Goal: Task Accomplishment & Management: Complete application form

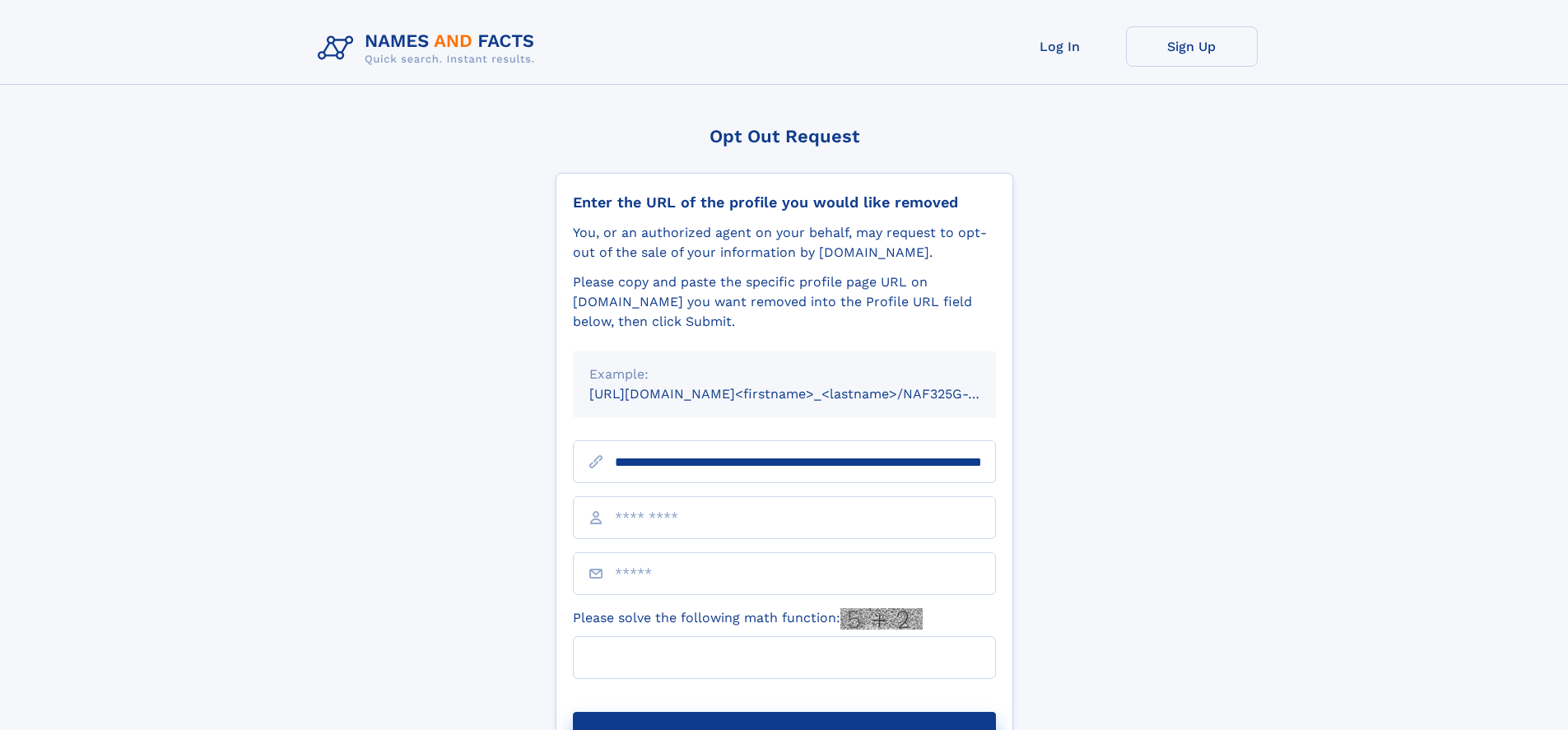
scroll to position [0, 161]
type input "**********"
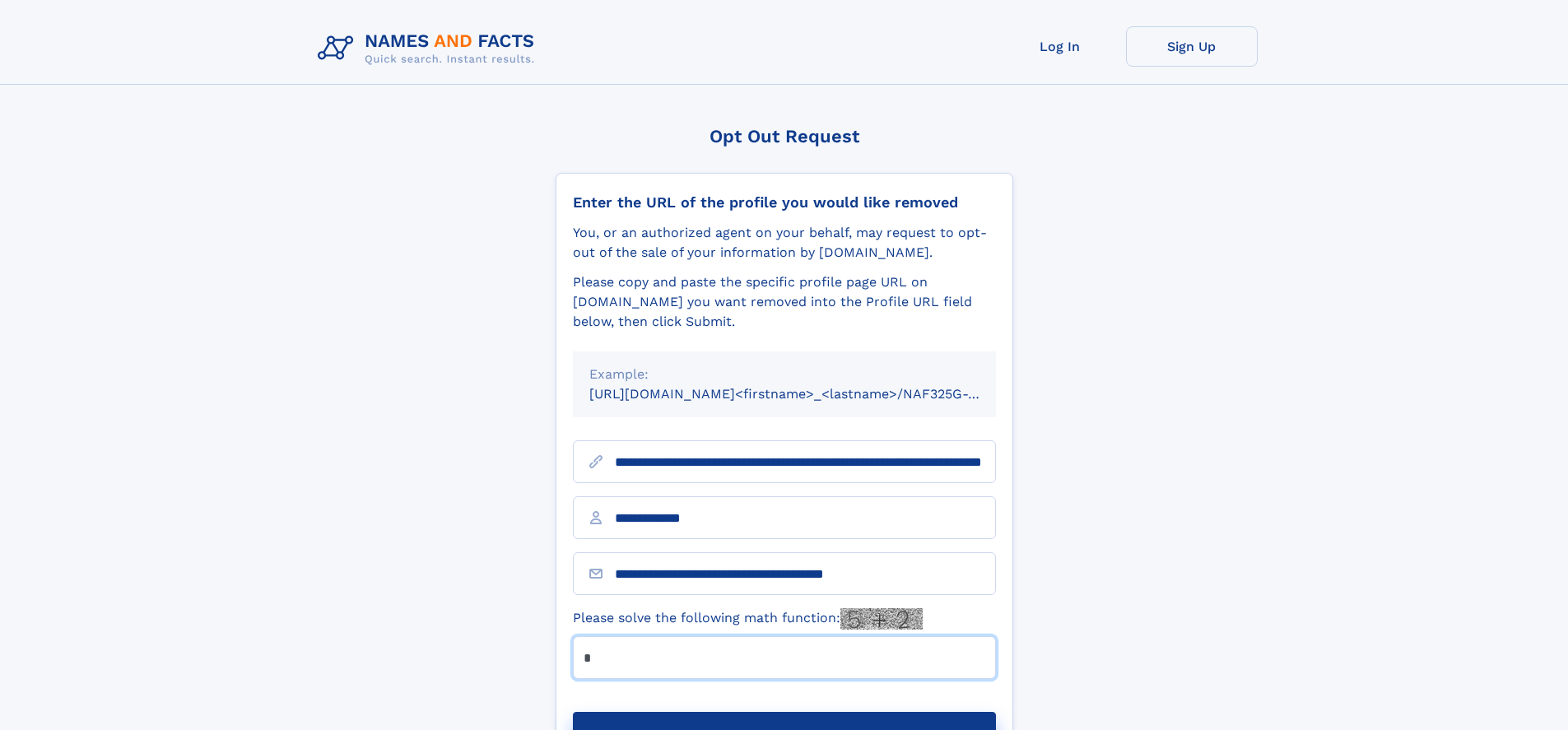
type input "*"
click at [784, 712] on button "Submit Opt Out Request" at bounding box center [785, 738] width 423 height 53
